Goal: Information Seeking & Learning: Learn about a topic

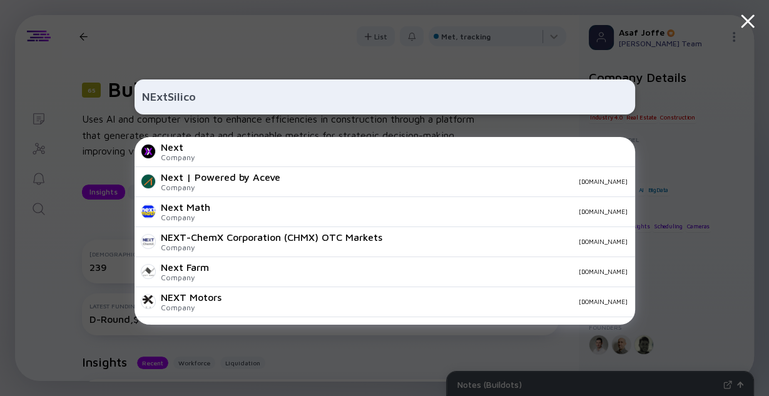
type input "NExtSilicon"
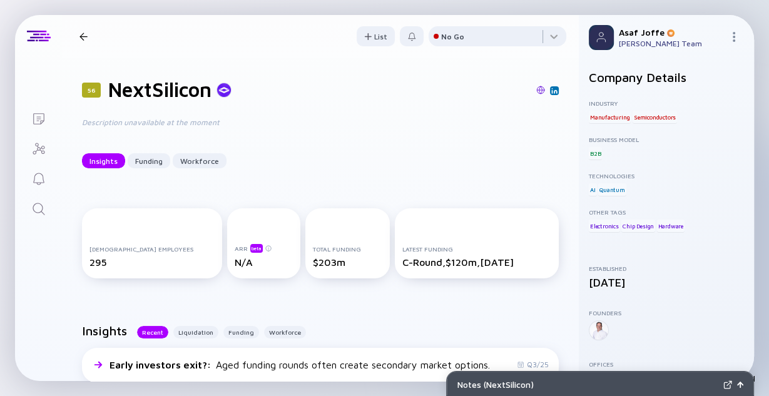
click at [536, 89] on img at bounding box center [540, 90] width 9 height 9
click at [43, 208] on icon "Search" at bounding box center [38, 208] width 15 height 15
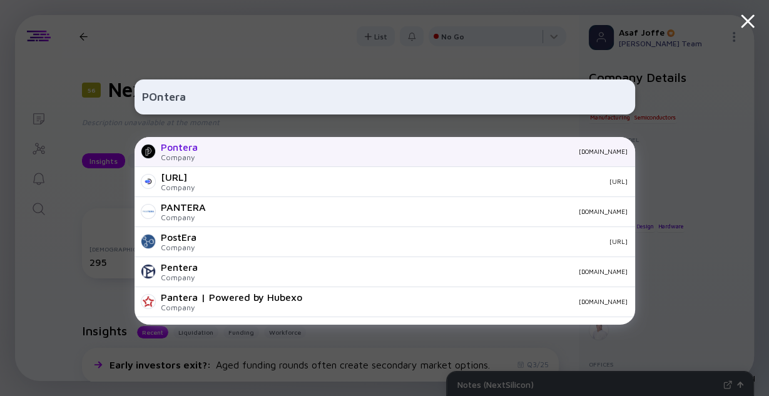
type input "POntera"
click at [201, 146] on div "Pontera Company [DOMAIN_NAME]" at bounding box center [384, 152] width 500 height 30
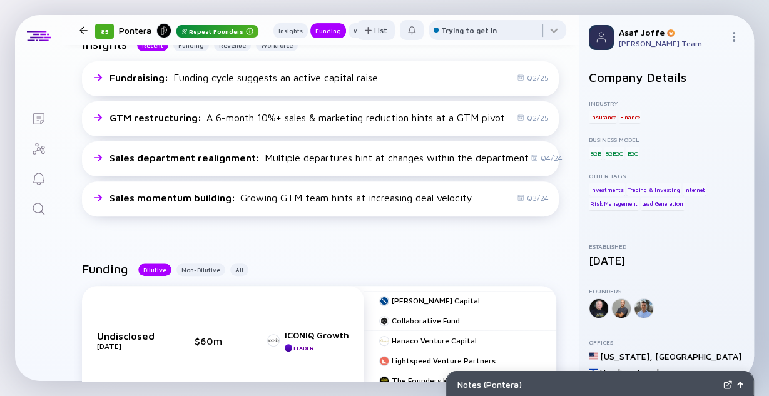
scroll to position [509, 0]
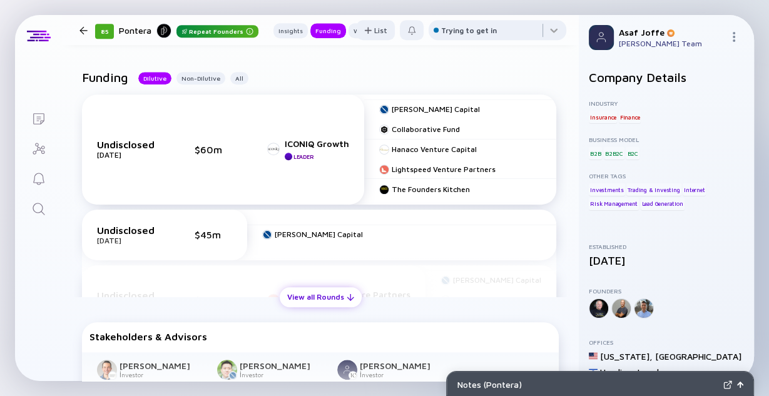
click at [307, 297] on div "View all Rounds" at bounding box center [321, 296] width 82 height 19
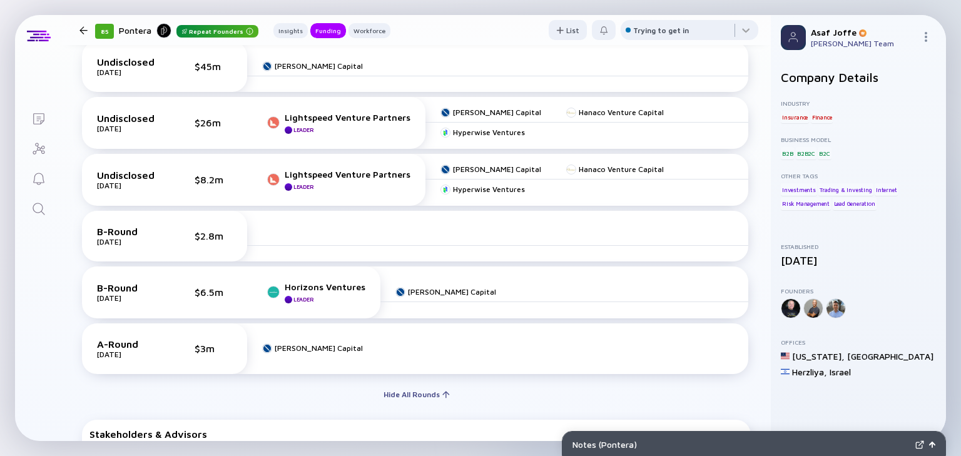
scroll to position [619, 0]
click at [40, 210] on icon "Search" at bounding box center [38, 208] width 15 height 15
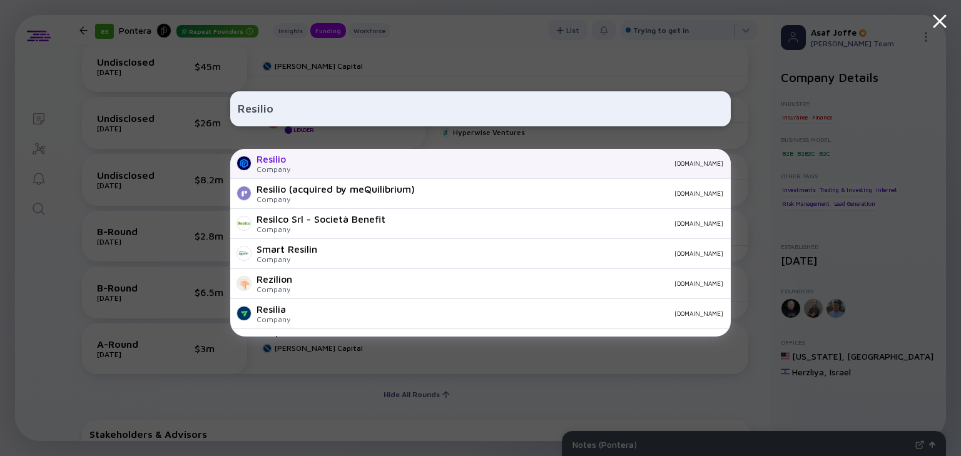
type input "Resilio"
click at [385, 168] on div "Resilio Company [DOMAIN_NAME]" at bounding box center [480, 164] width 500 height 30
